Goal: Information Seeking & Learning: Learn about a topic

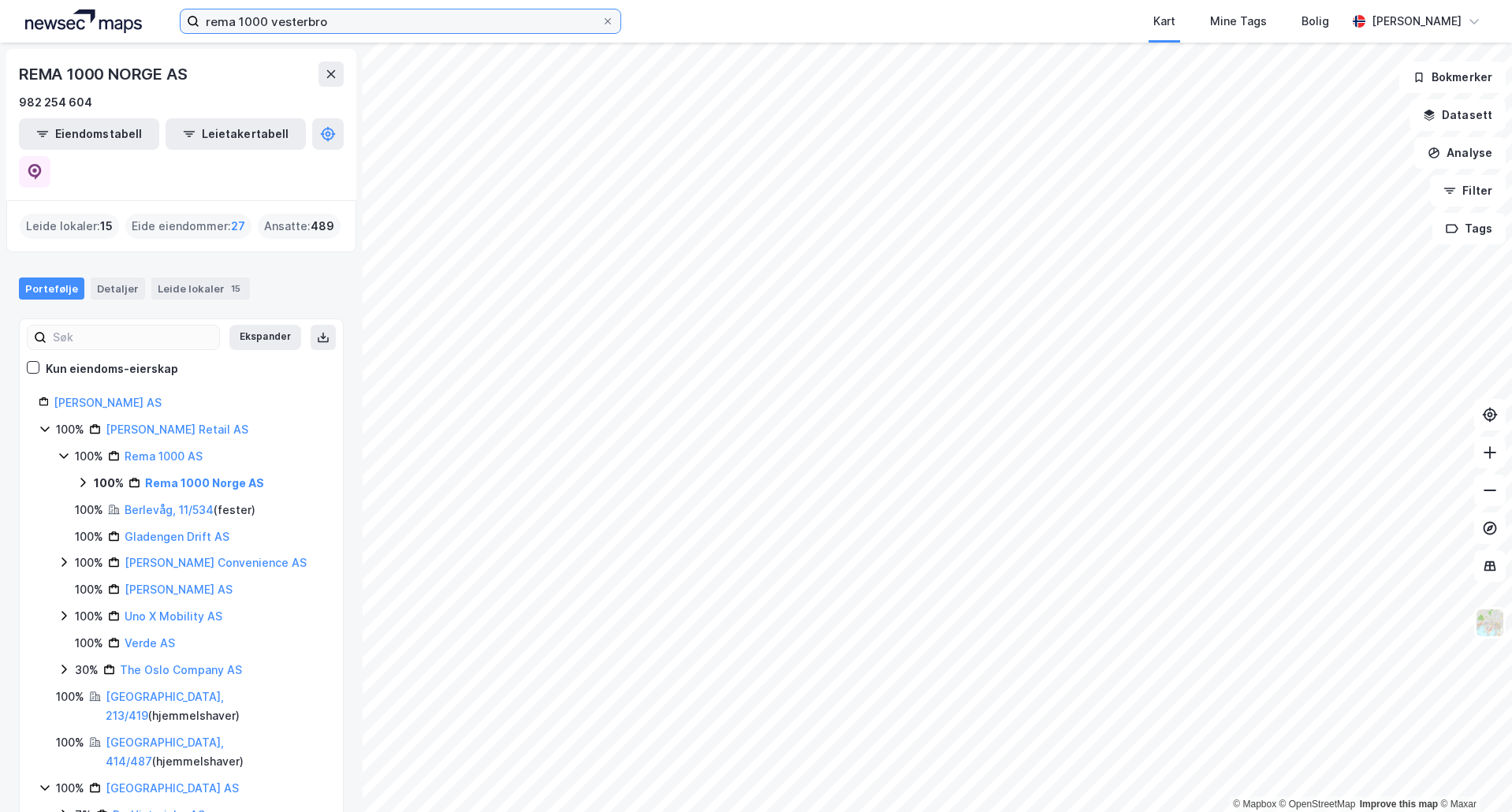
click at [367, 26] on input "rema 1000 vesterbro" at bounding box center [400, 22] width 402 height 24
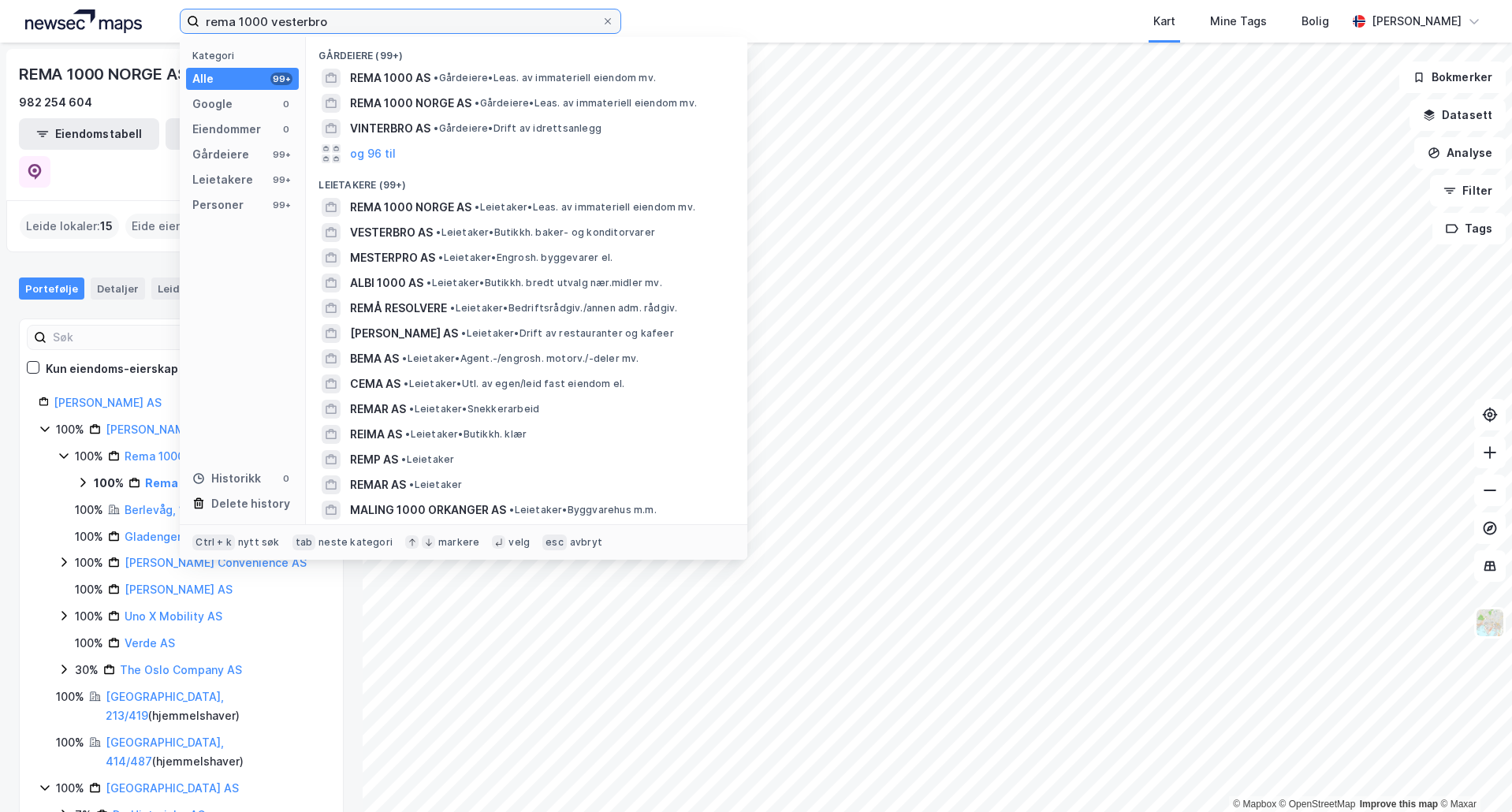
click at [367, 26] on input "rema 1000 vesterbro" at bounding box center [400, 22] width 402 height 24
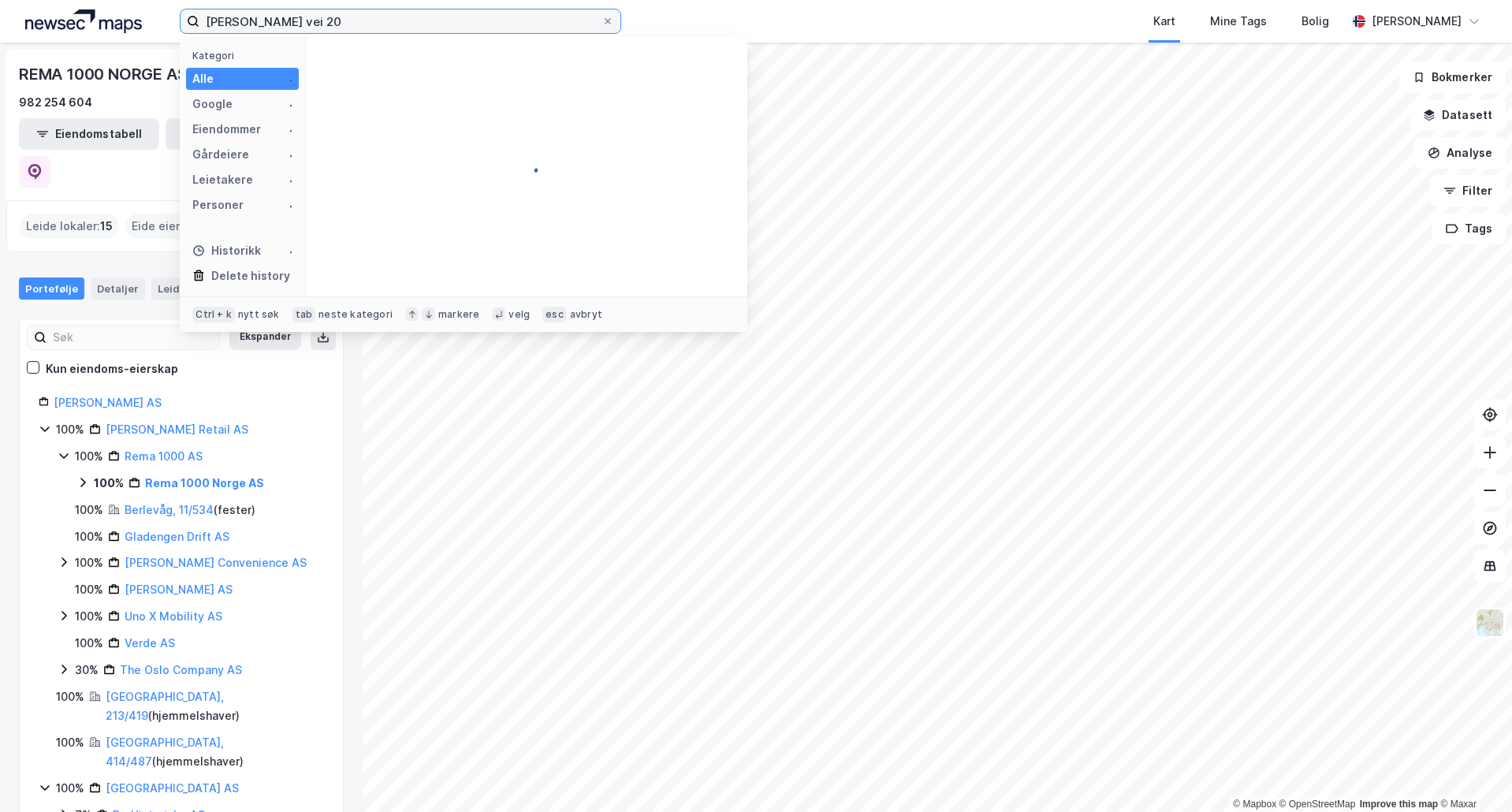
type input "[PERSON_NAME] vei 20"
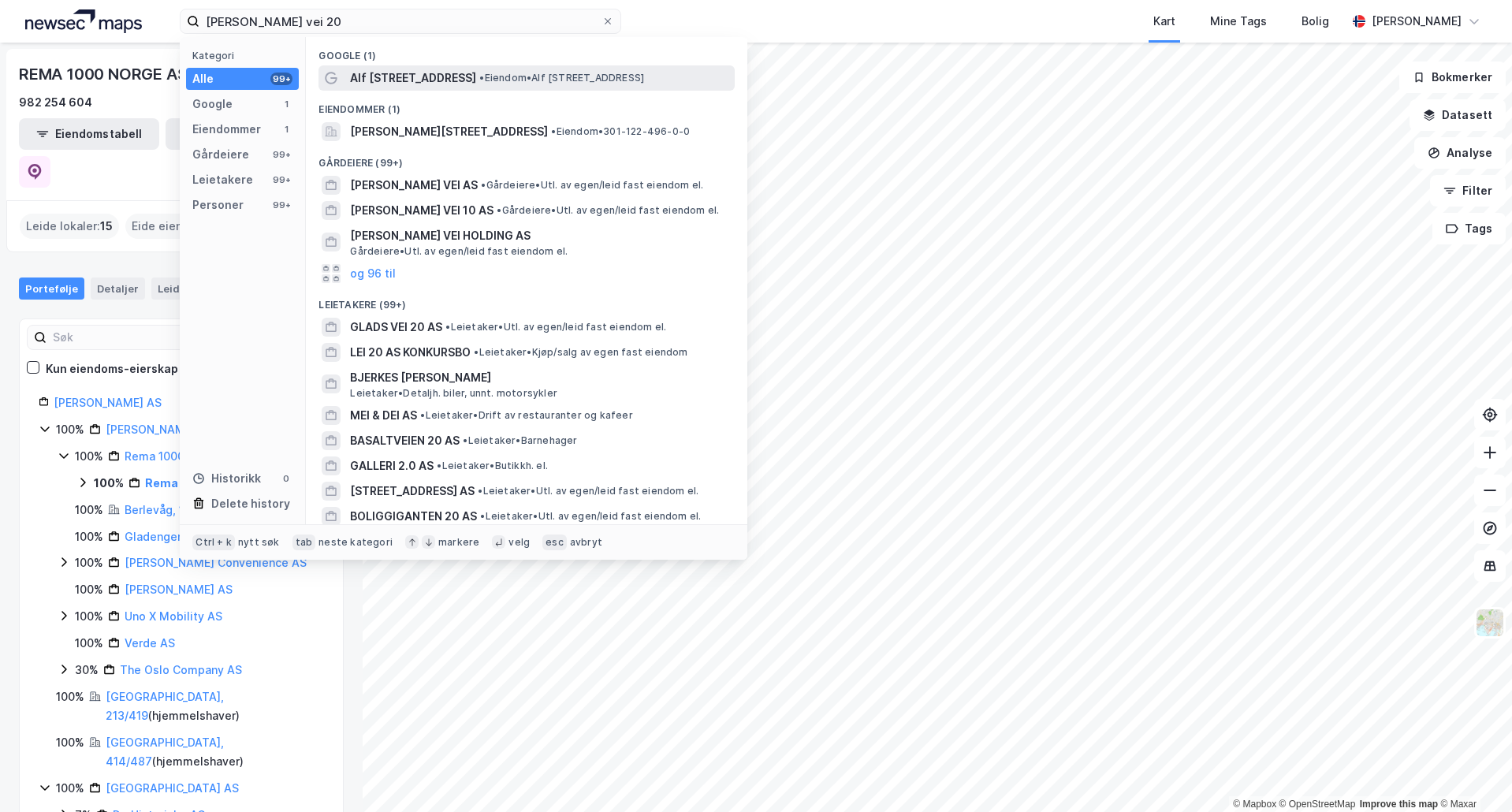
click at [416, 79] on span "Alf [STREET_ADDRESS]" at bounding box center [413, 78] width 126 height 19
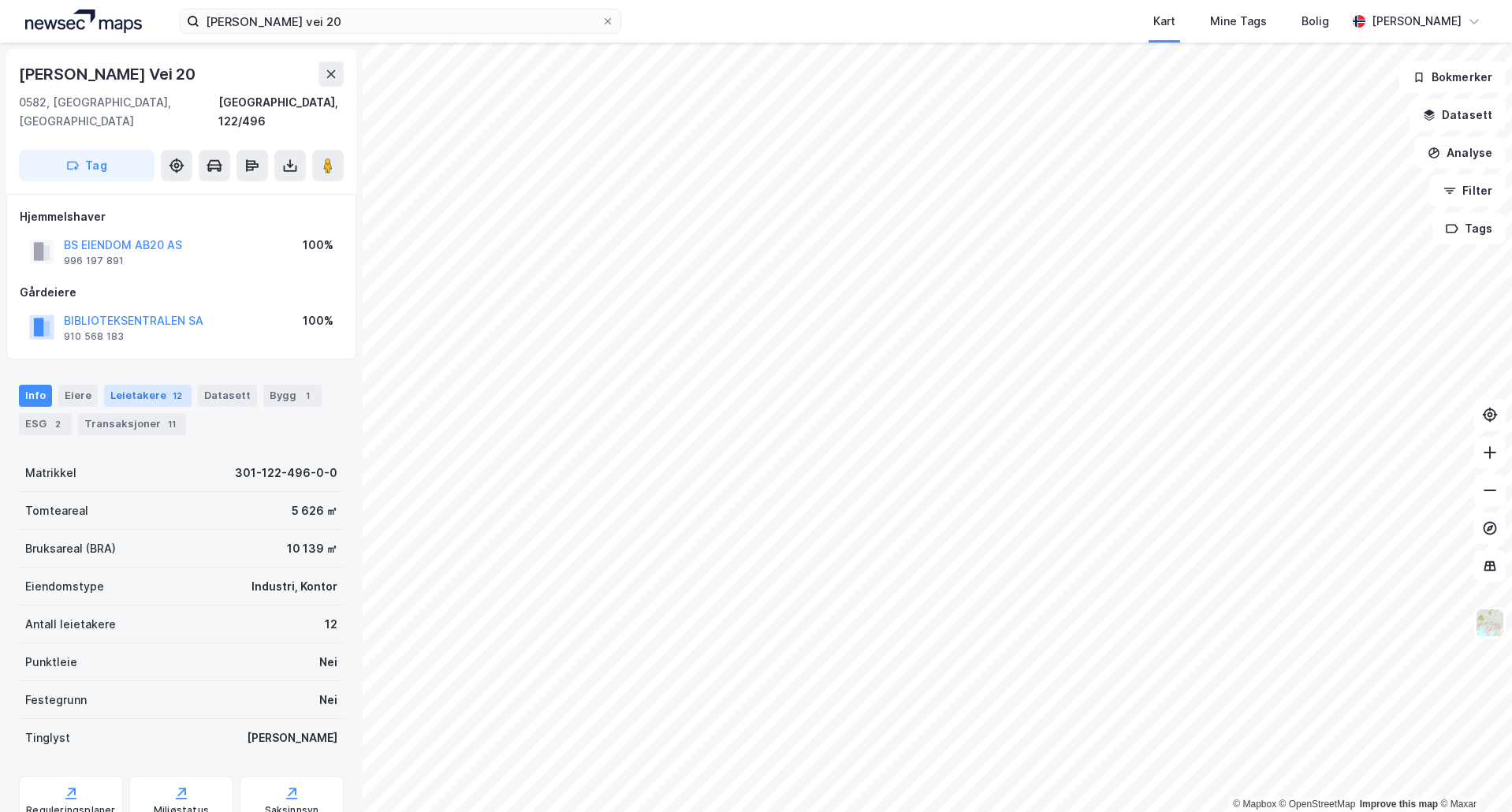
click at [123, 385] on div "Leietakere 12" at bounding box center [148, 396] width 88 height 22
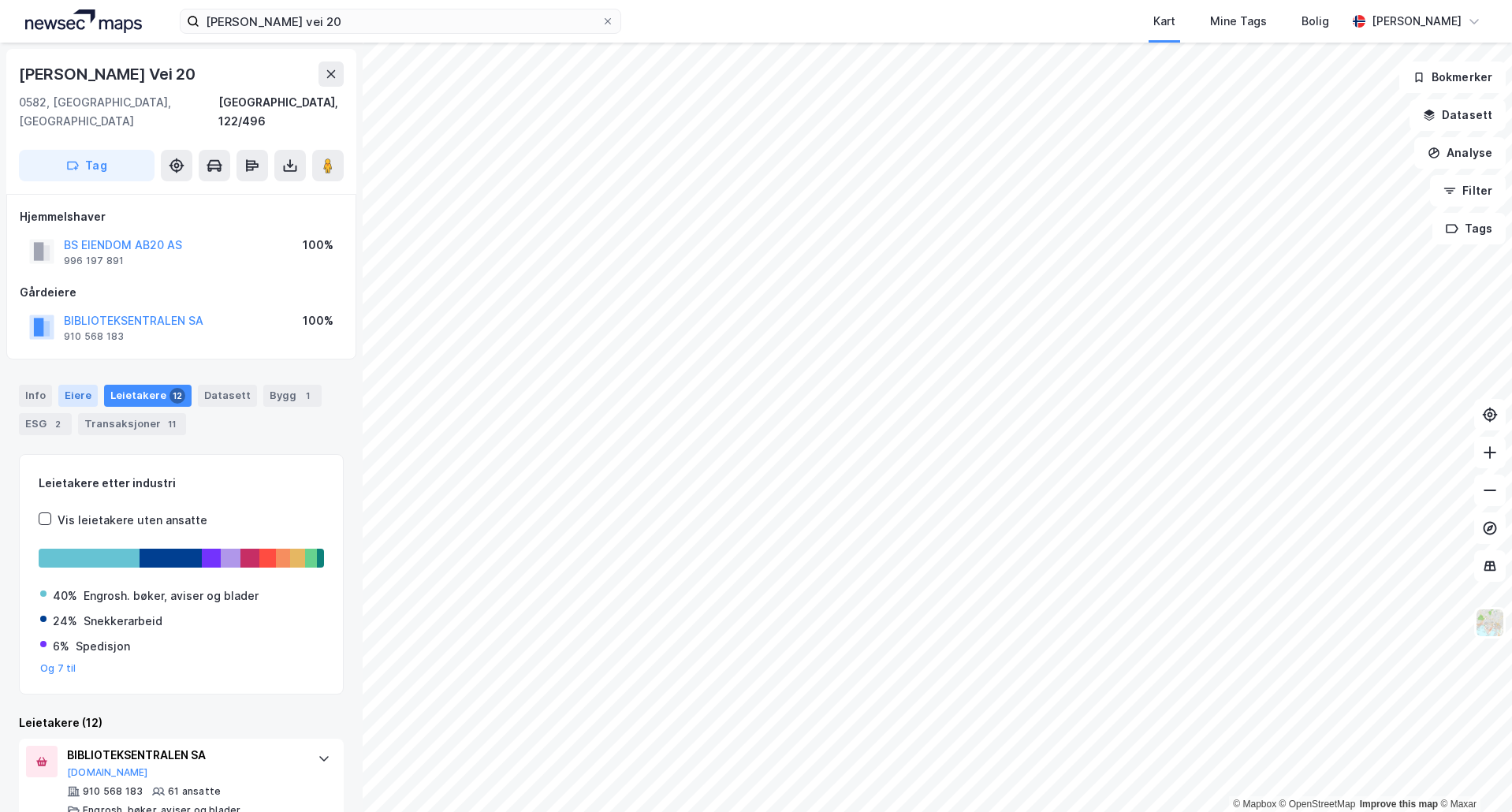
click at [94, 385] on div "Eiere" at bounding box center [77, 396] width 39 height 22
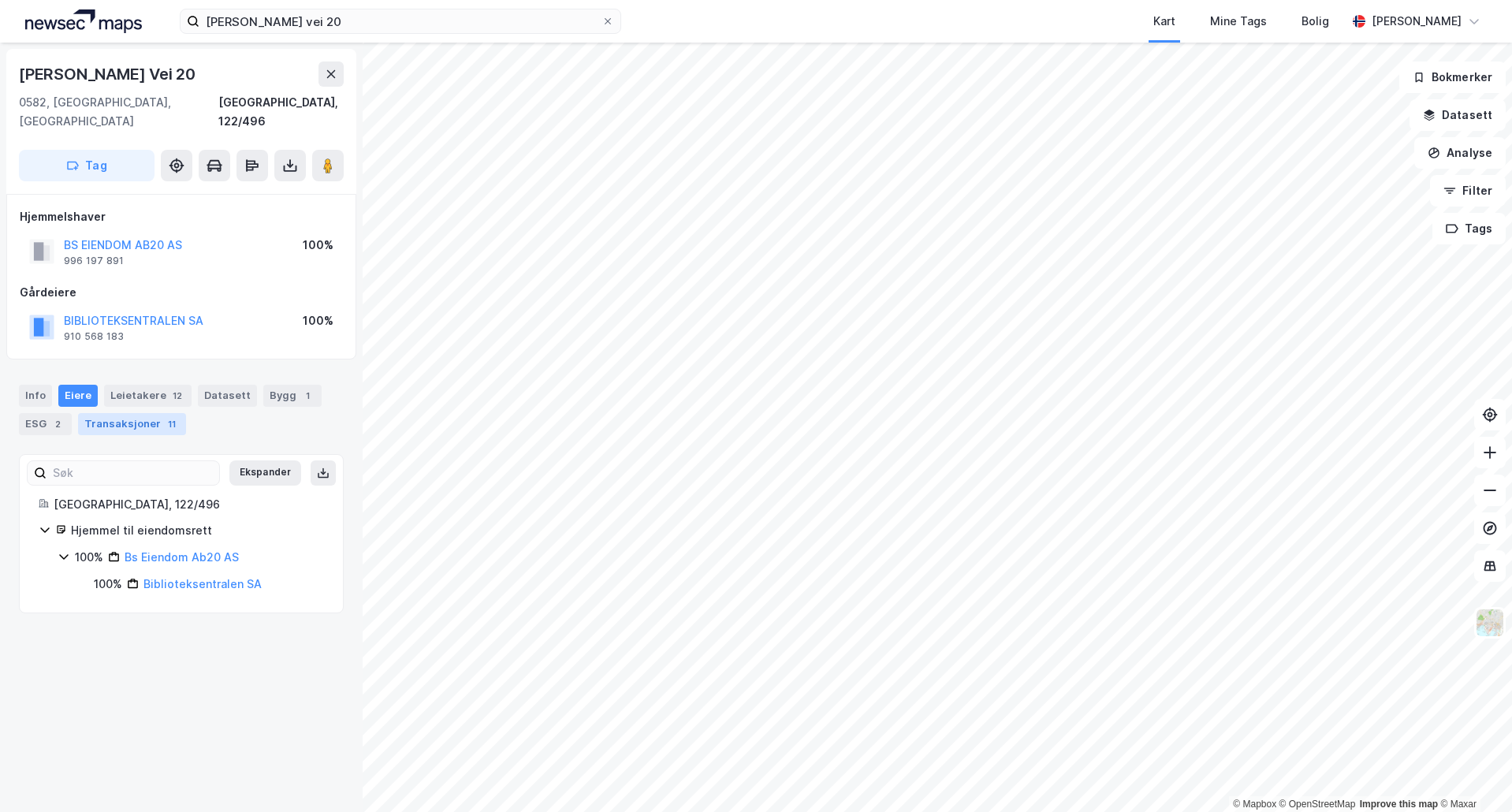
click at [117, 414] on div "Transaksjoner 11" at bounding box center [132, 425] width 108 height 22
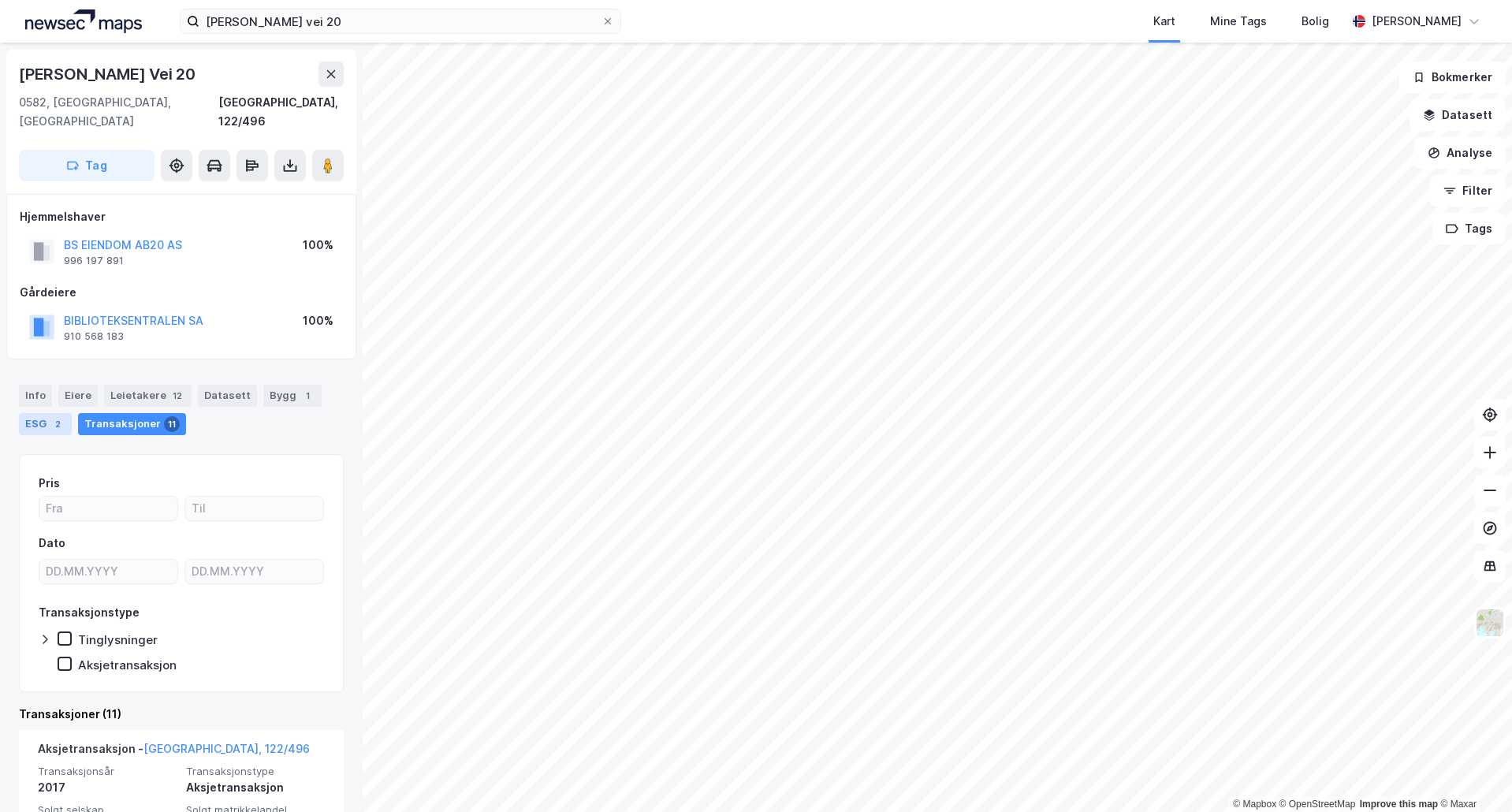
click at [53, 417] on div "2" at bounding box center [57, 425] width 16 height 16
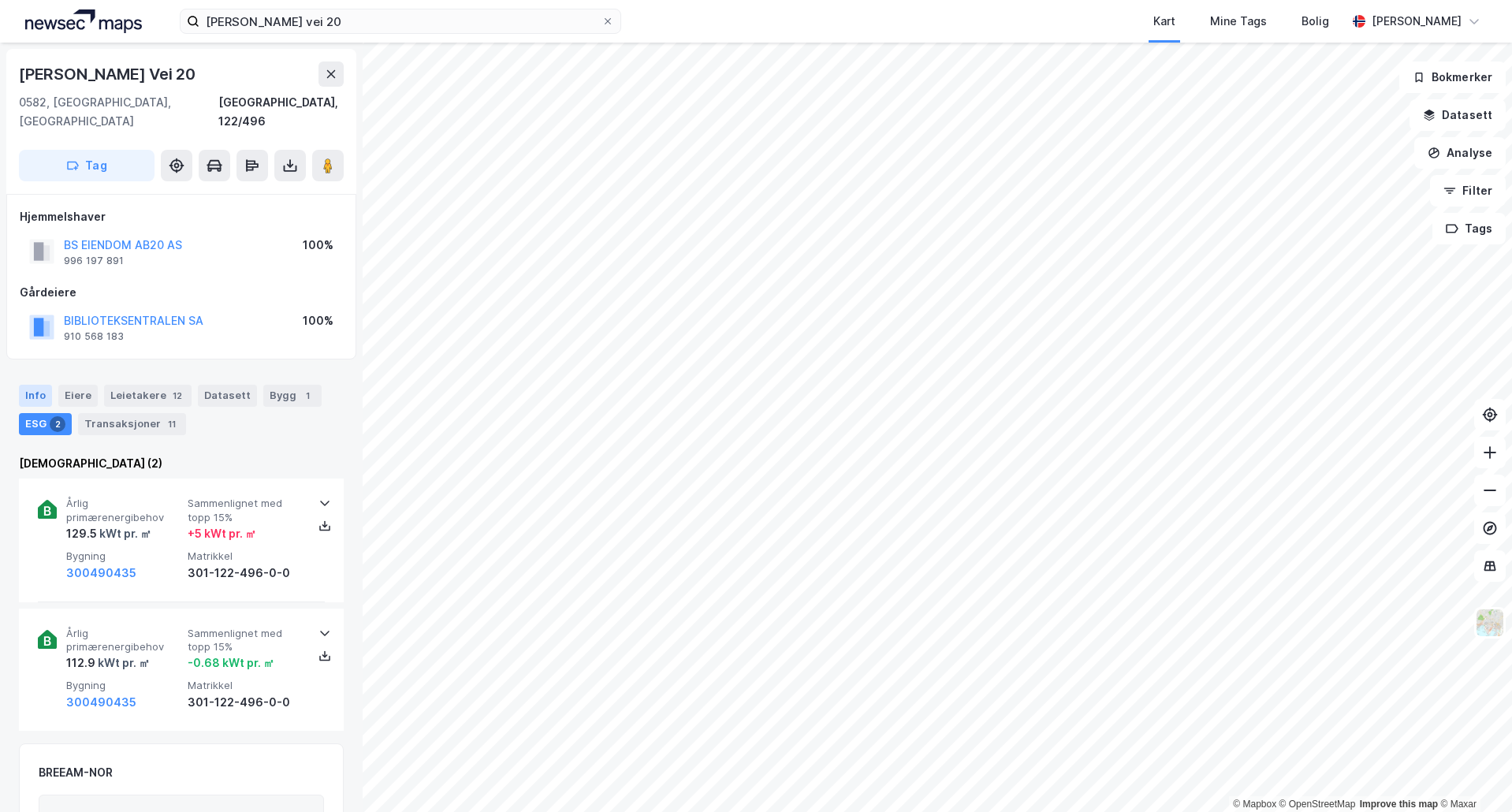
click at [43, 385] on div "Info" at bounding box center [36, 396] width 33 height 22
